Goal: Find specific page/section: Find specific page/section

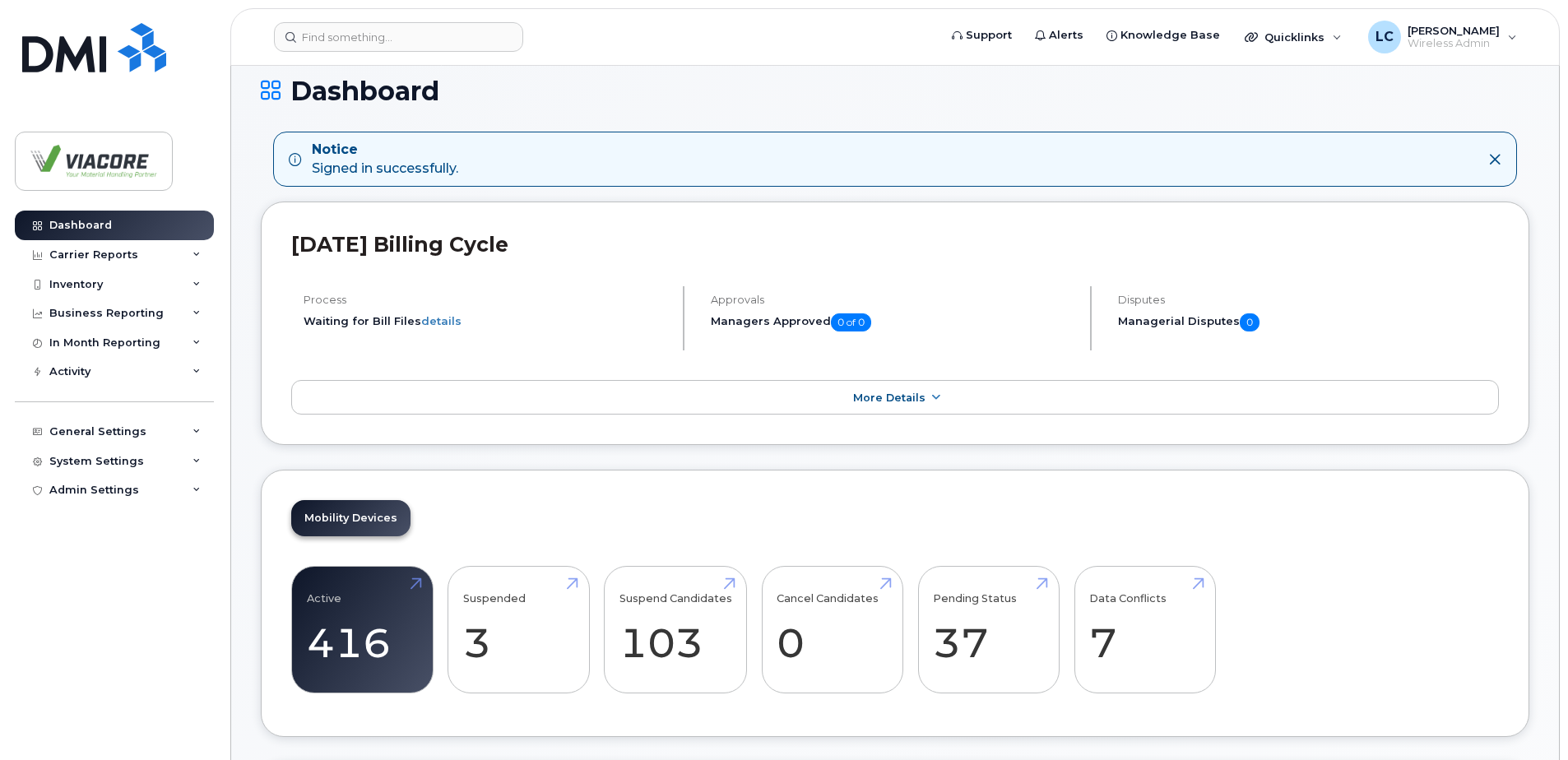
scroll to position [329, 0]
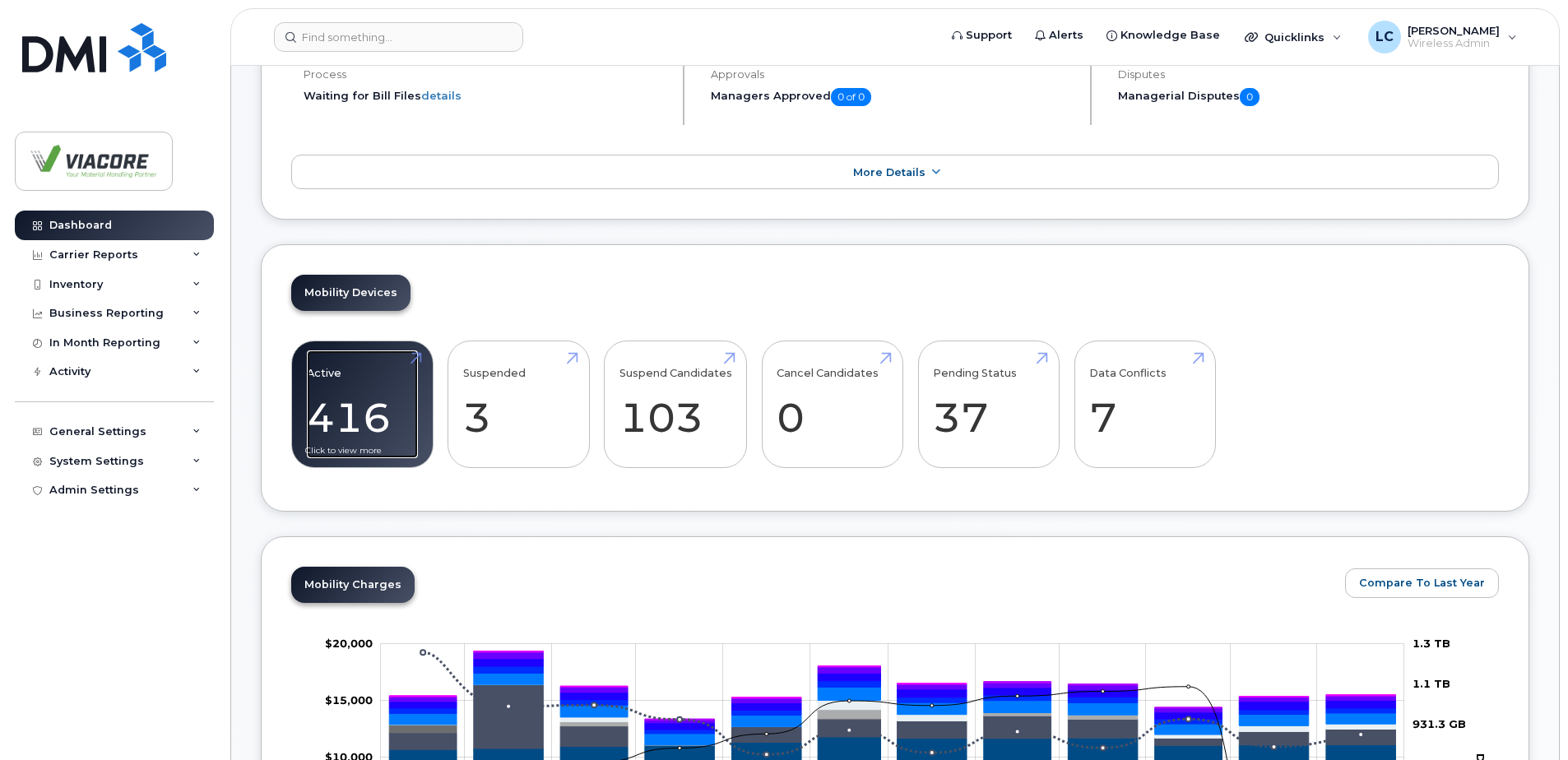
click at [347, 413] on link "Active 416" at bounding box center [362, 404] width 111 height 108
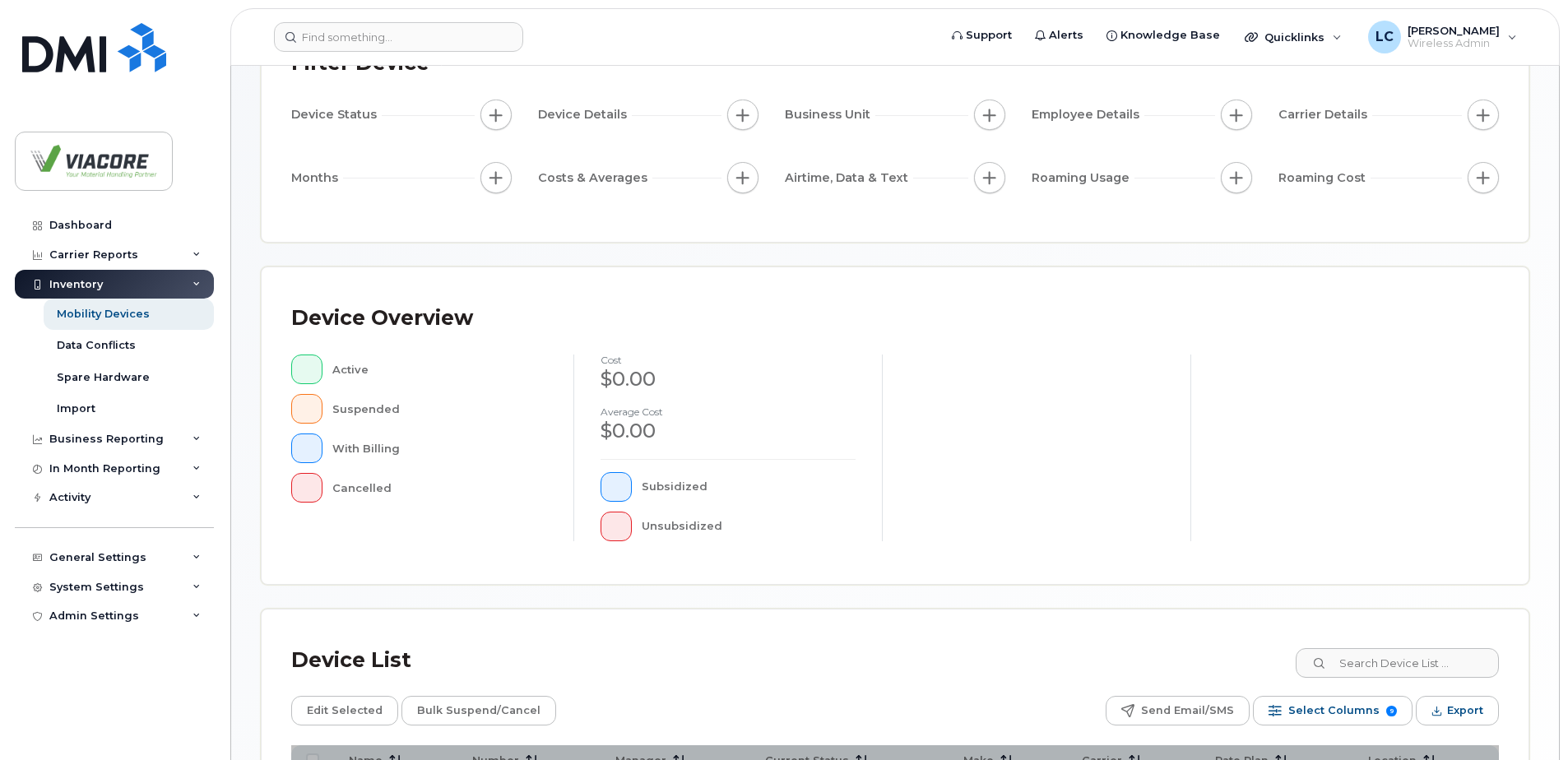
scroll to position [329, 0]
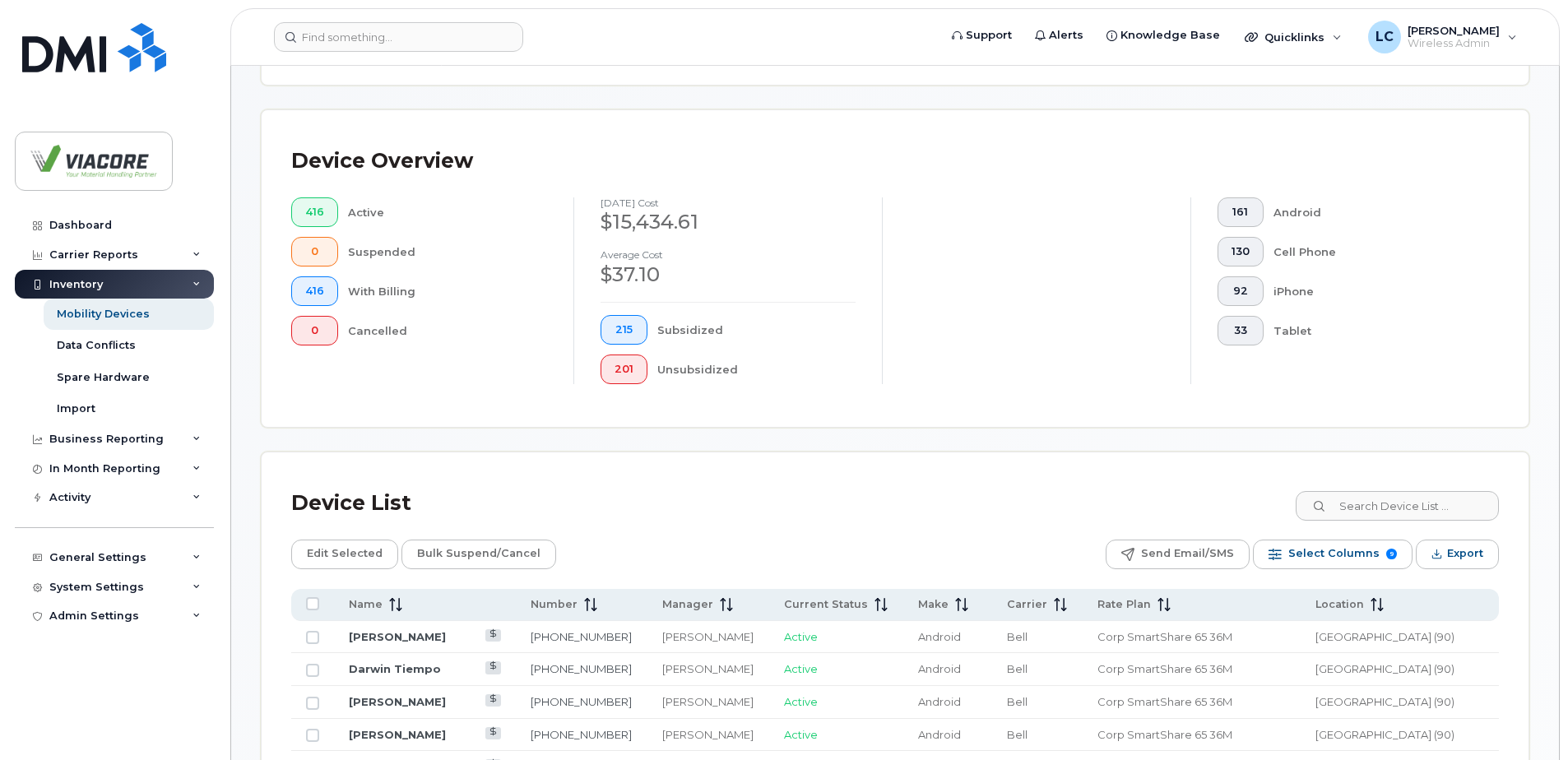
scroll to position [358, 0]
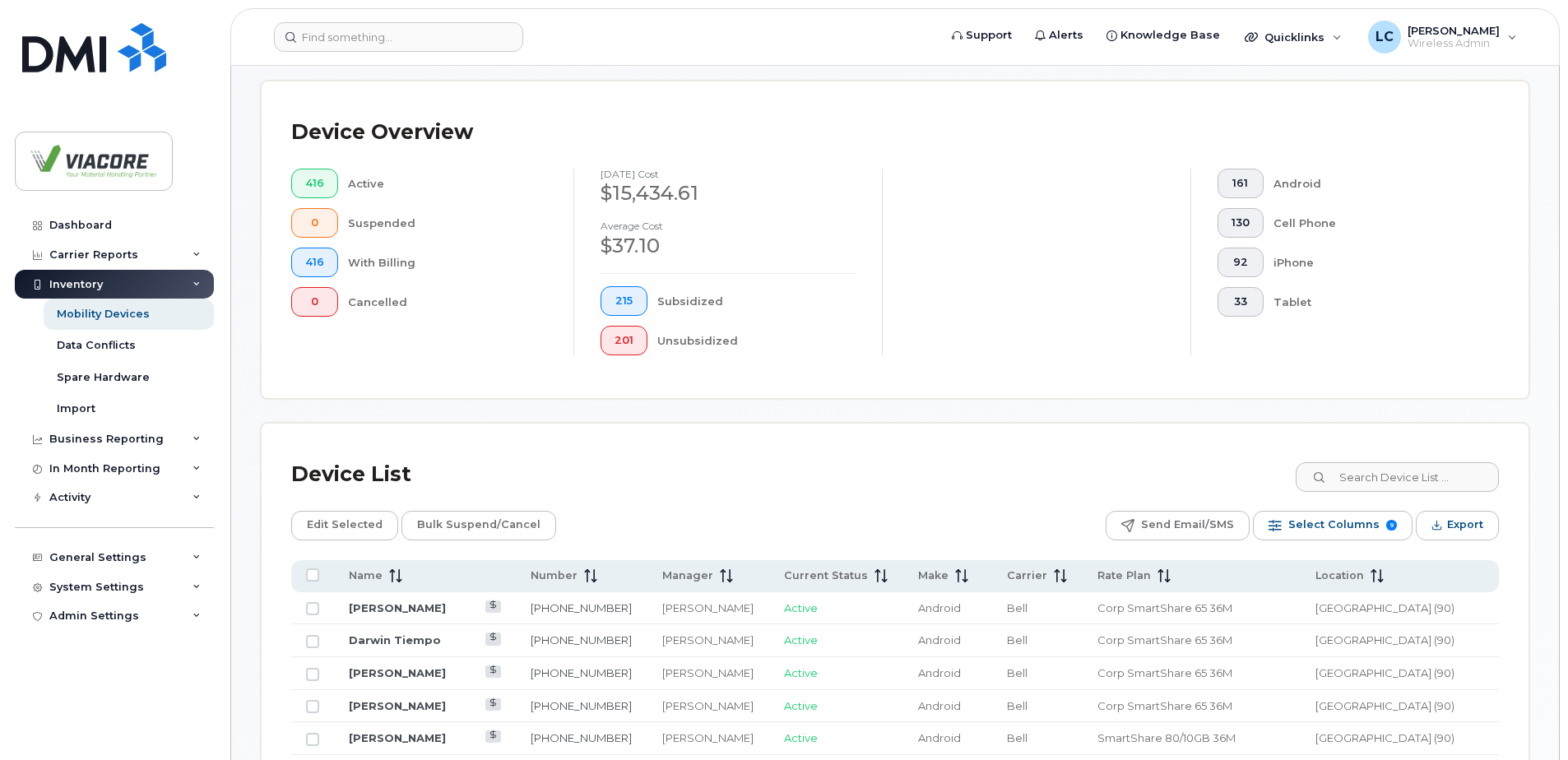
click at [1390, 455] on div "Device List" at bounding box center [895, 474] width 1208 height 42
click at [1381, 468] on input at bounding box center [1397, 477] width 205 height 29
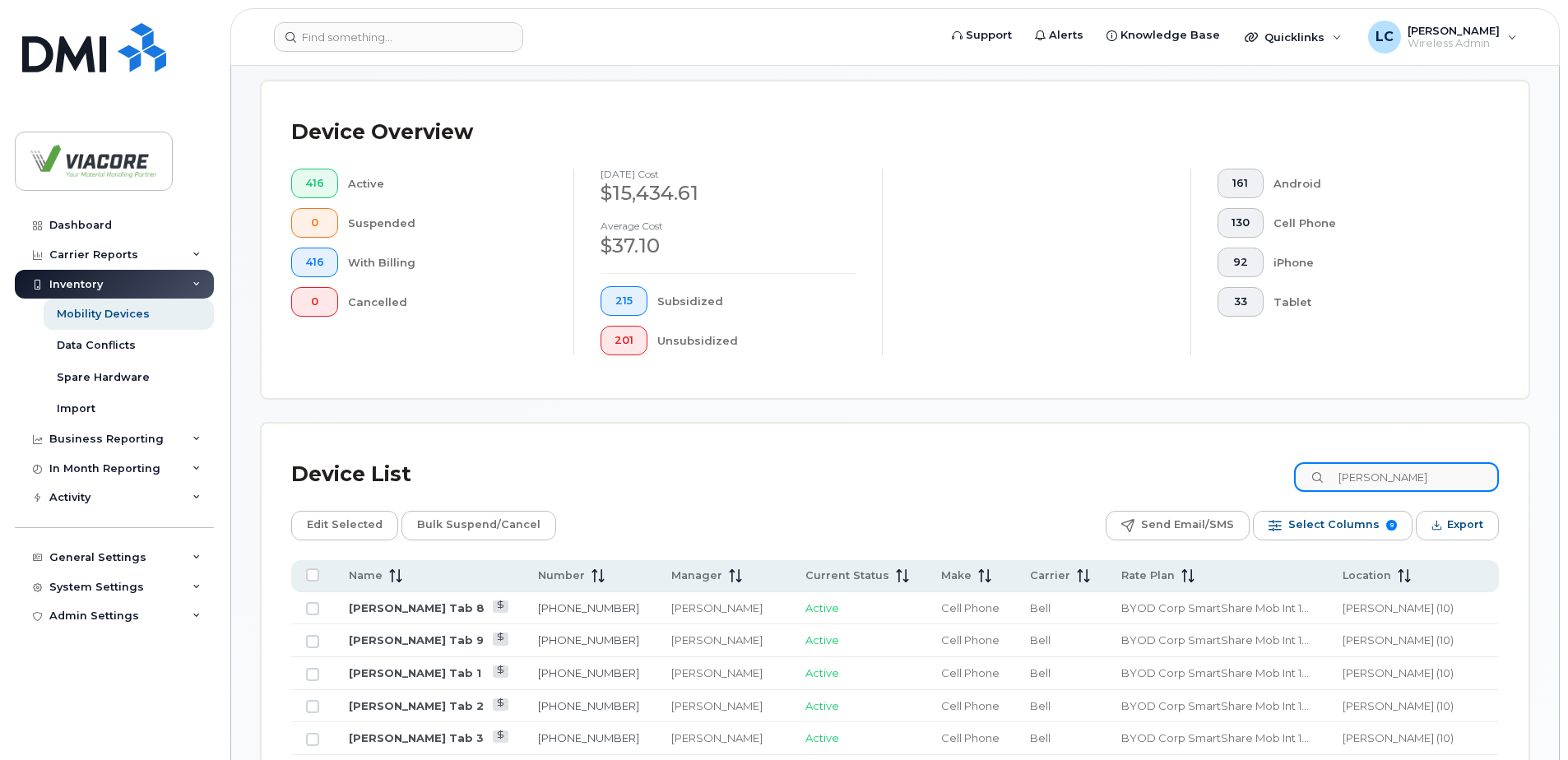
type input "taylor"
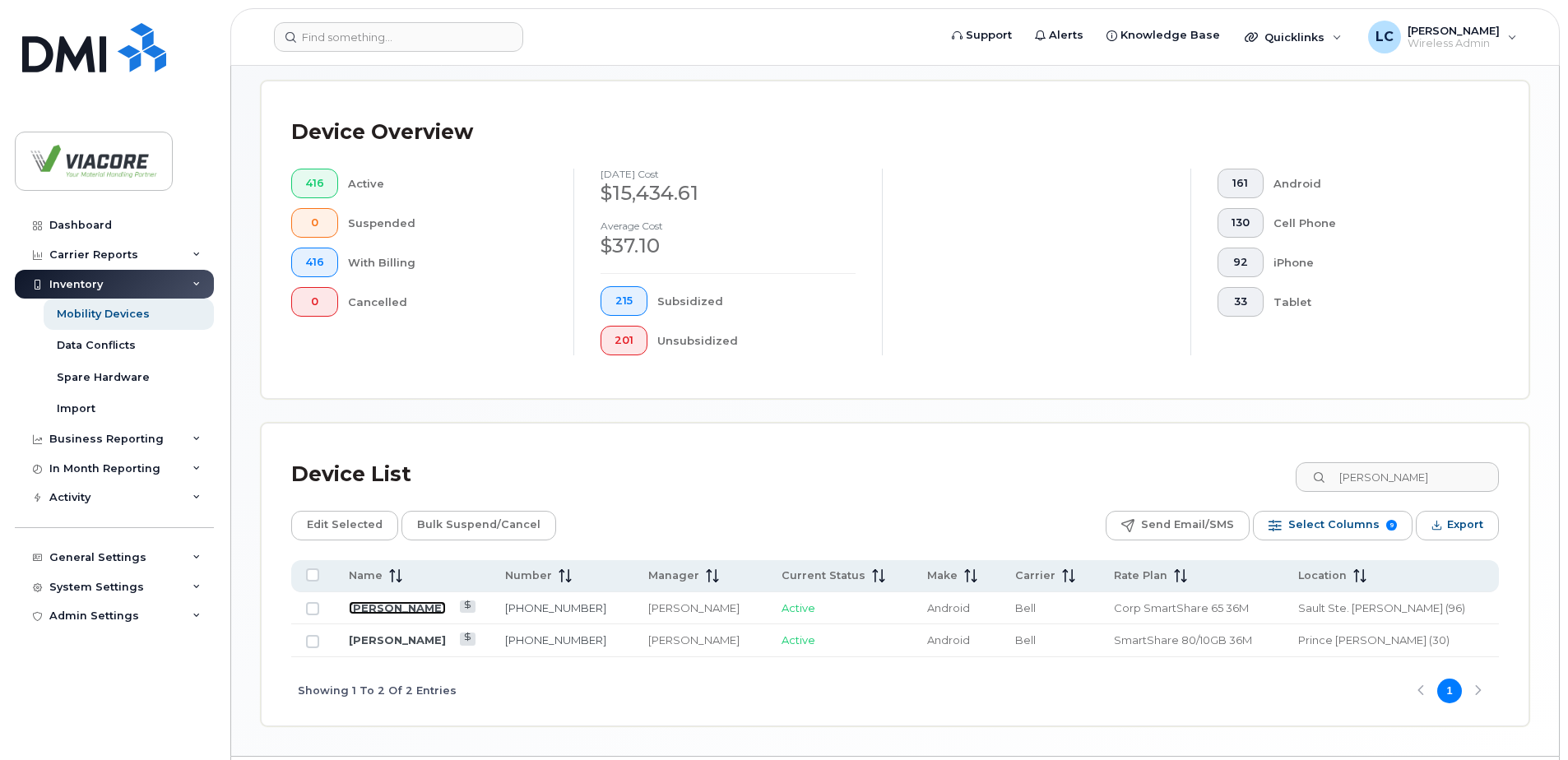
drag, startPoint x: 385, startPoint y: 612, endPoint x: 794, endPoint y: 554, distance: 413.1
click at [385, 612] on link "[PERSON_NAME]" at bounding box center [397, 607] width 97 height 13
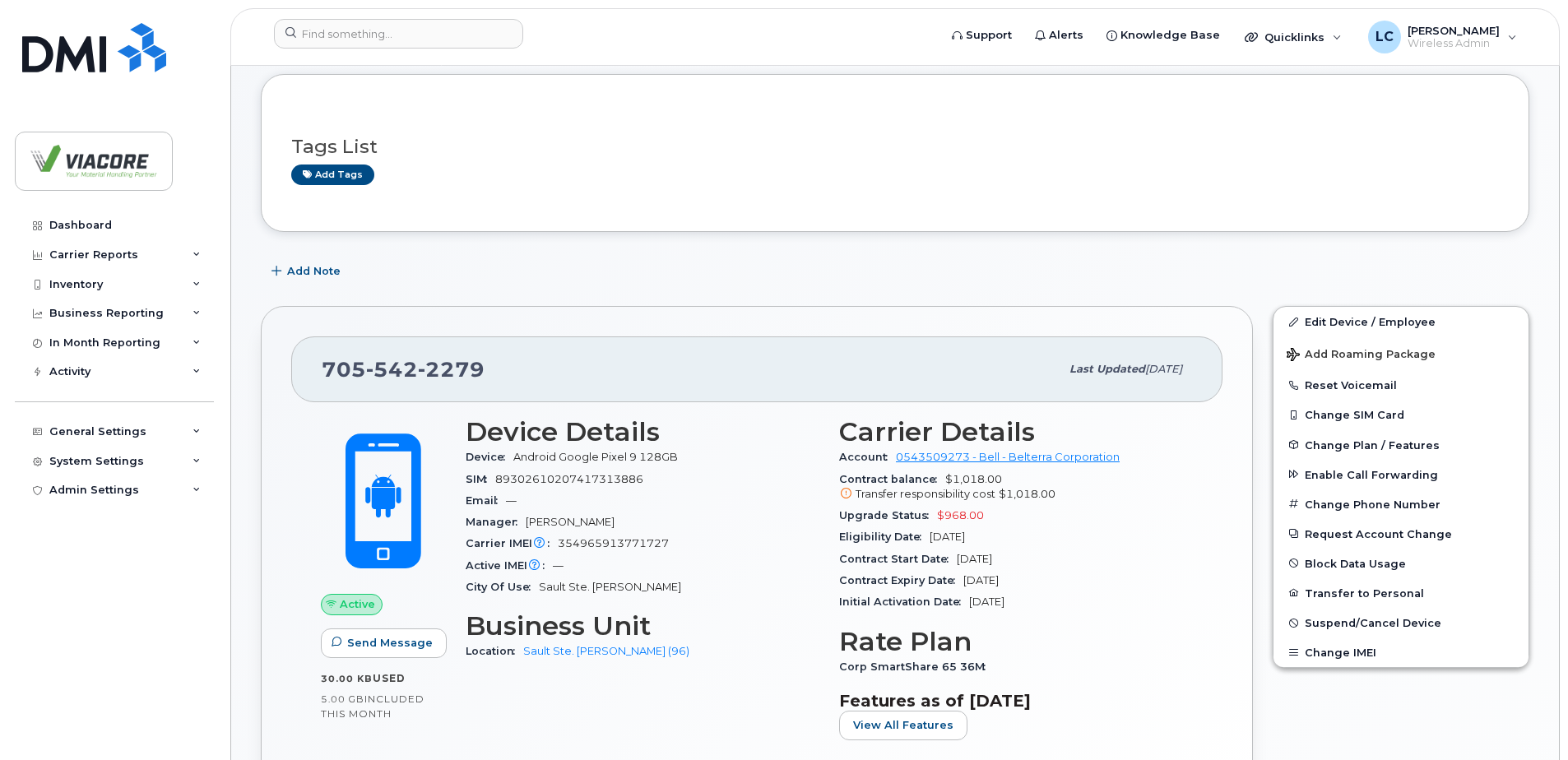
scroll to position [329, 0]
